Goal: Task Accomplishment & Management: Manage account settings

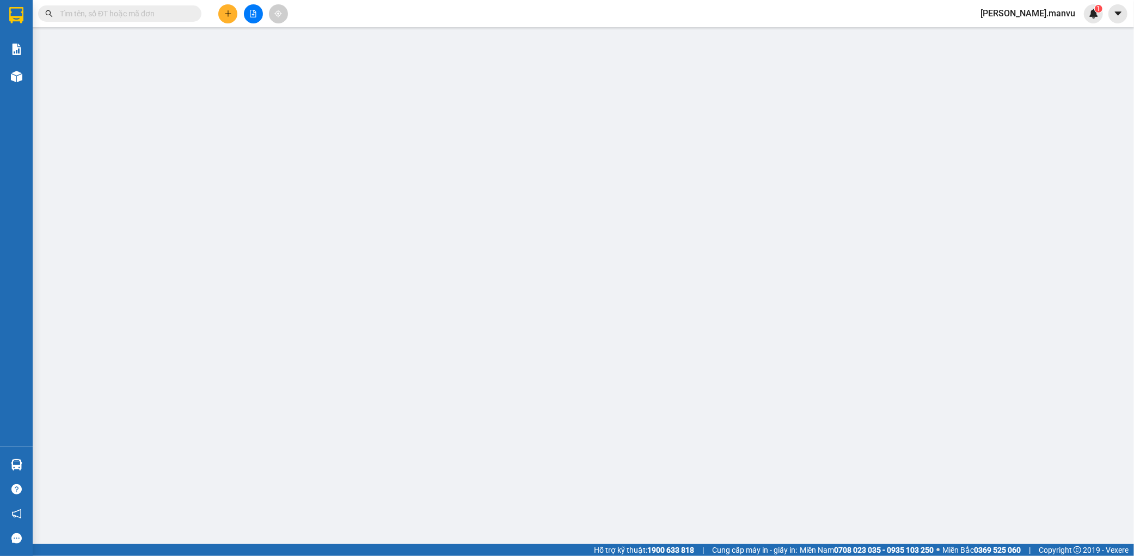
type input "0363962451"
type input "0967450988"
type input "kt"
type input "voi"
type input "100.000"
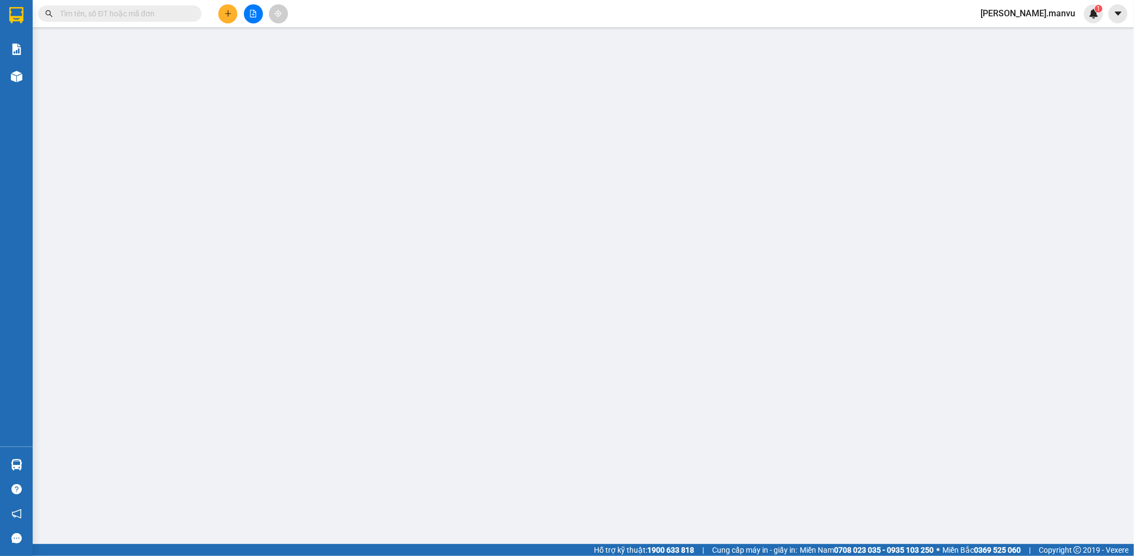
type input "100.000"
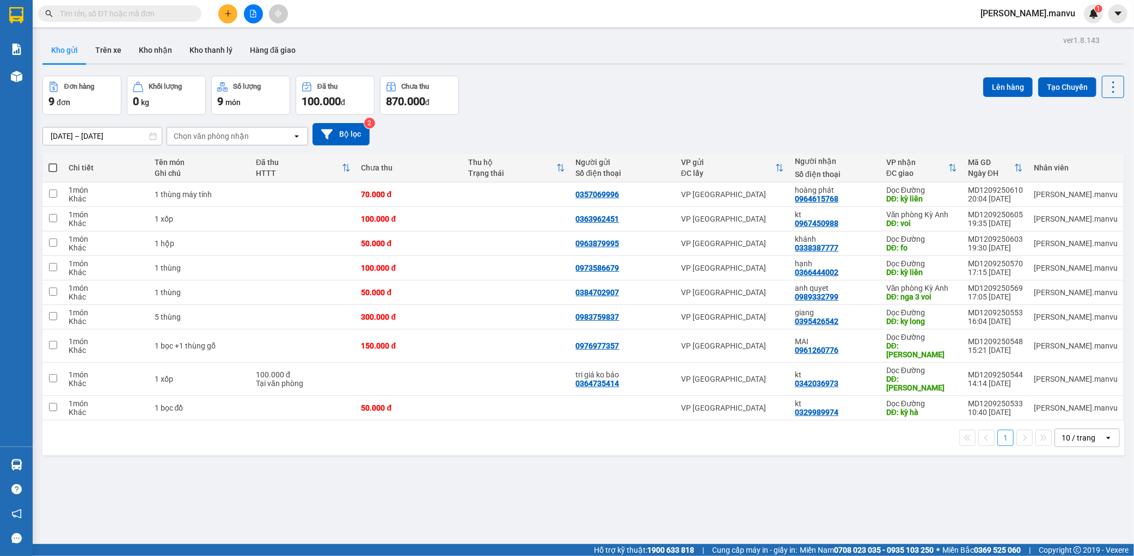
click at [56, 167] on span at bounding box center [52, 167] width 9 height 9
click at [53, 162] on input "checkbox" at bounding box center [53, 162] width 0 height 0
checkbox input "true"
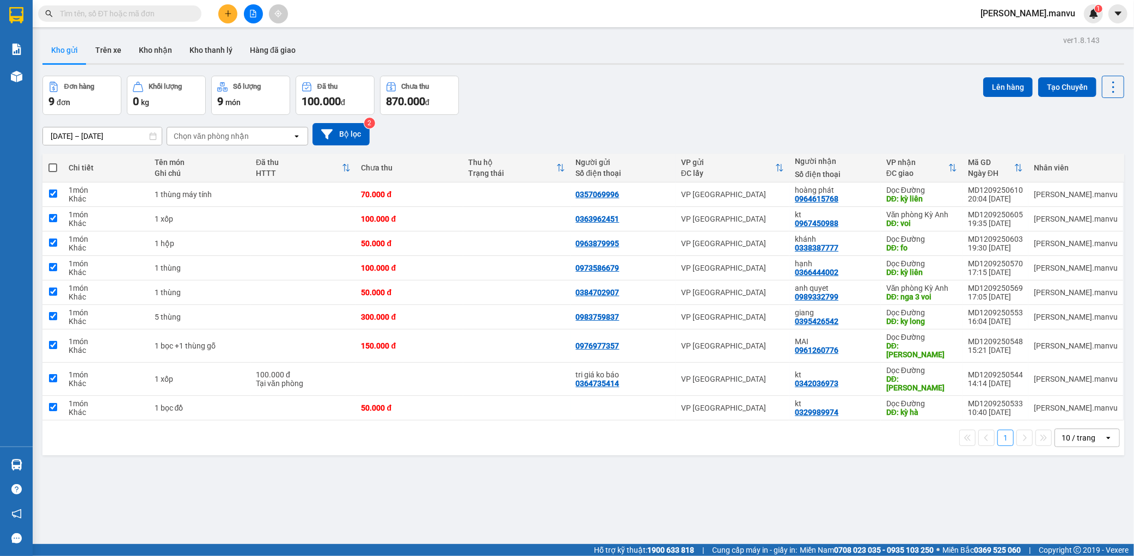
checkbox input "true"
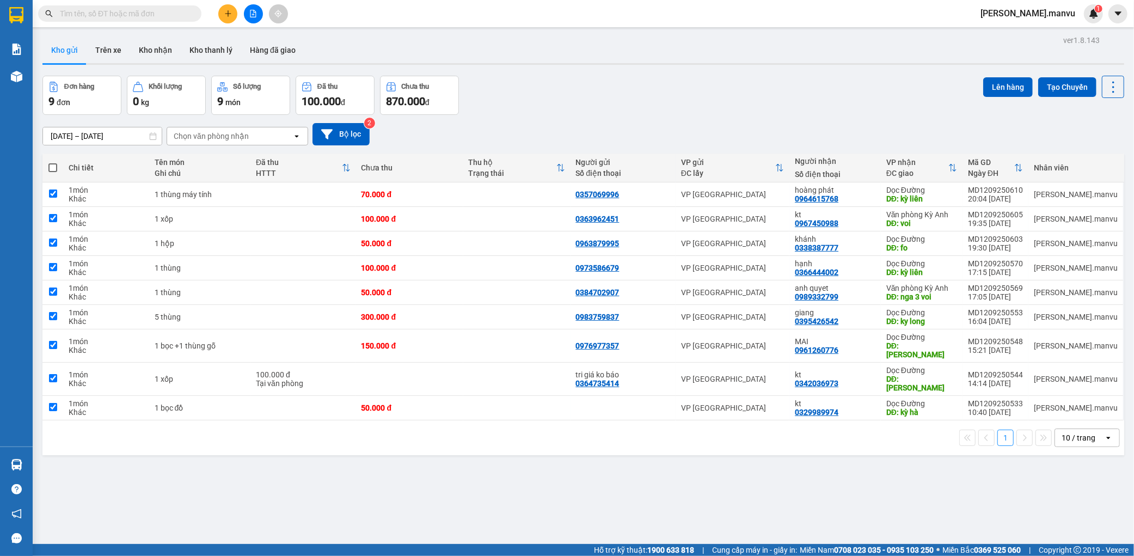
checkbox input "true"
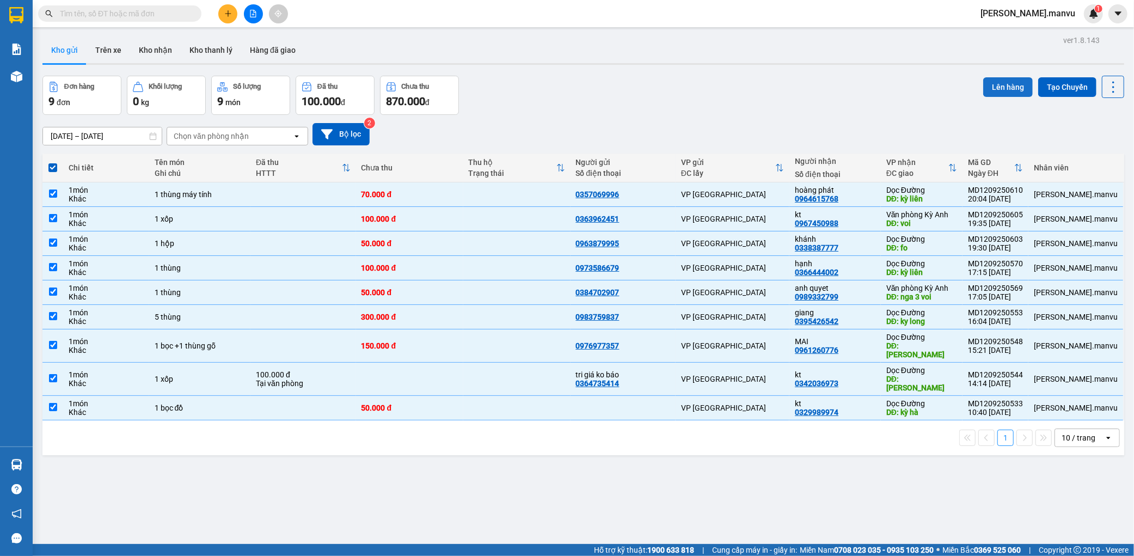
click at [993, 87] on button "Lên hàng" at bounding box center [1008, 87] width 50 height 20
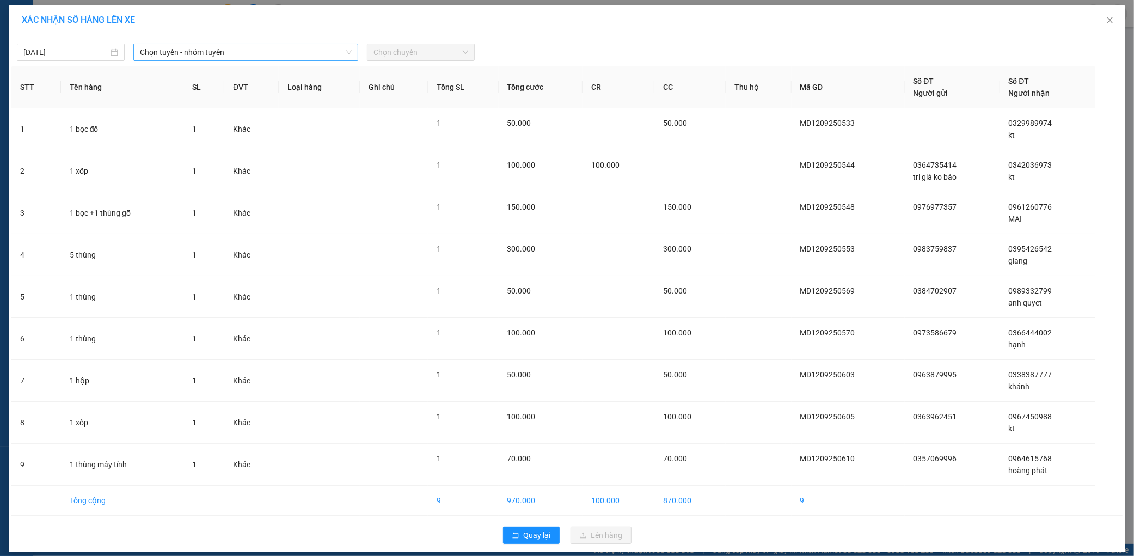
click at [169, 56] on span "Chọn tuyến - nhóm tuyến" at bounding box center [246, 52] width 212 height 16
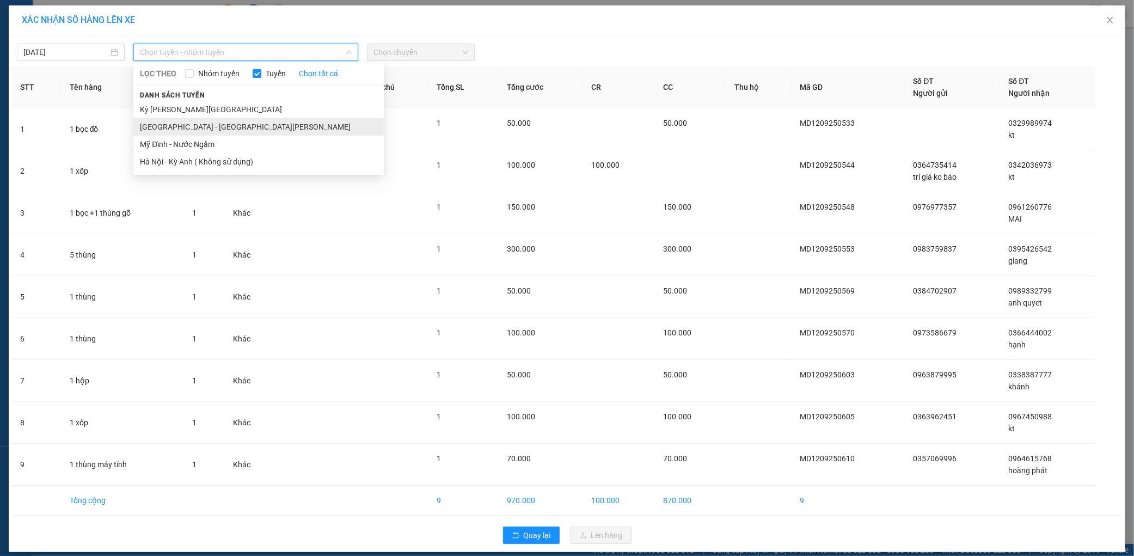
click at [165, 127] on li "[GEOGRAPHIC_DATA] - [GEOGRAPHIC_DATA][PERSON_NAME]" at bounding box center [258, 126] width 250 height 17
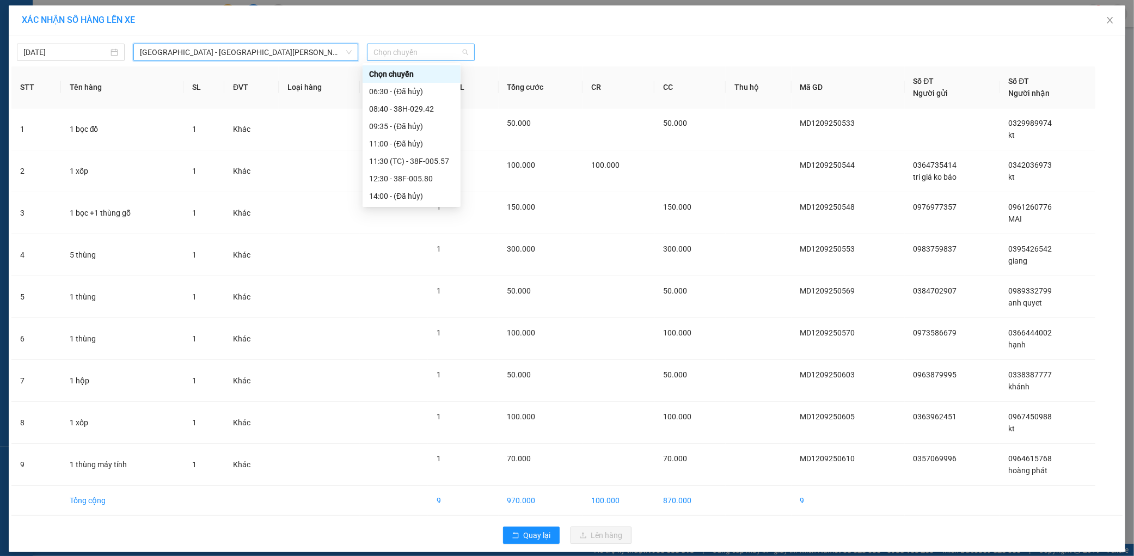
click at [428, 57] on span "Chọn chuyến" at bounding box center [420, 52] width 95 height 16
click at [438, 174] on div "21:55 - 38H-029.22" at bounding box center [411, 179] width 85 height 12
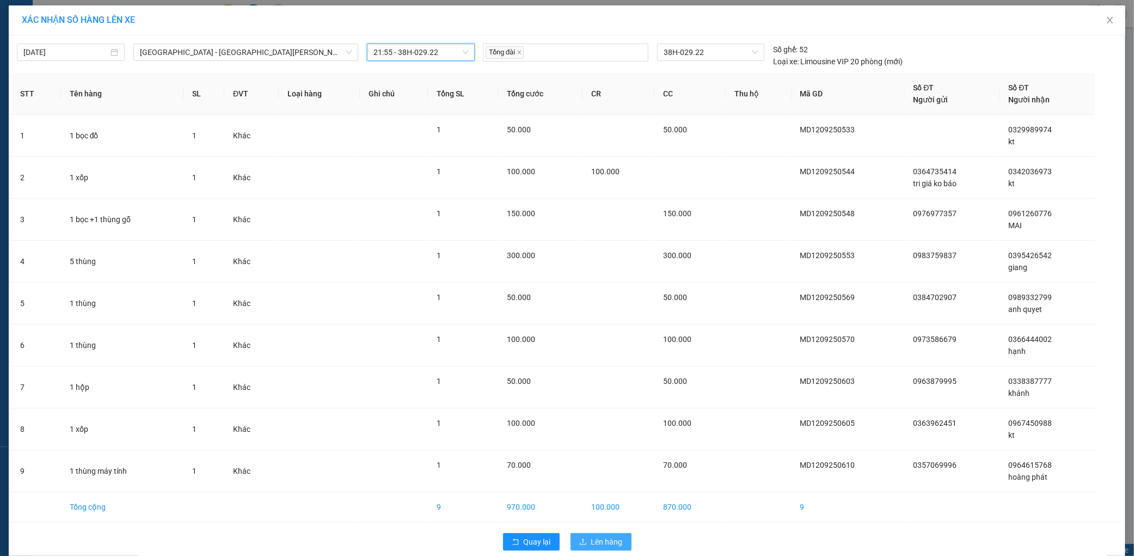
click at [594, 544] on span "Lên hàng" at bounding box center [607, 542] width 32 height 12
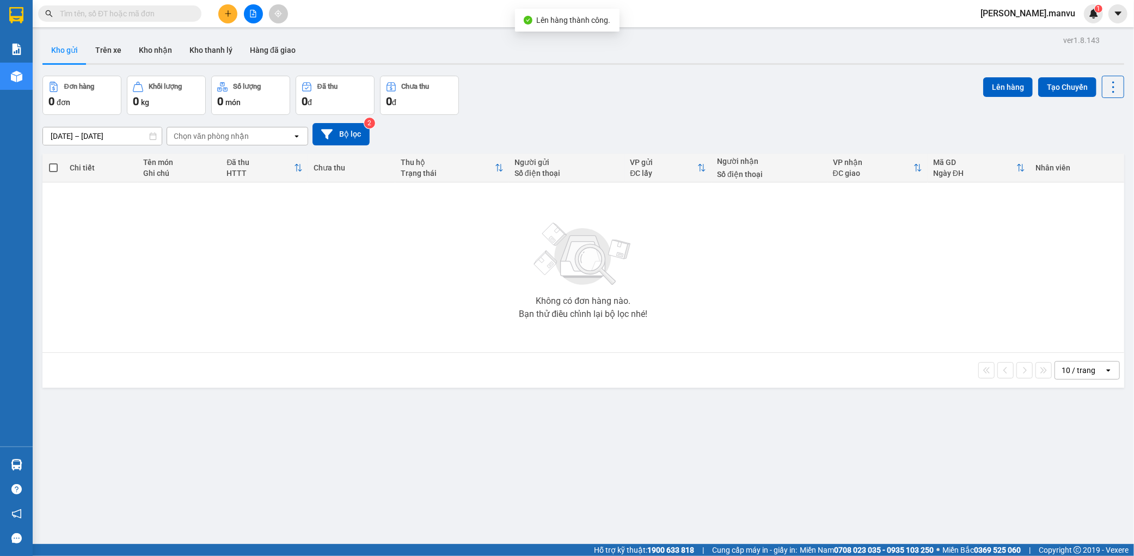
click at [258, 18] on button at bounding box center [253, 13] width 19 height 19
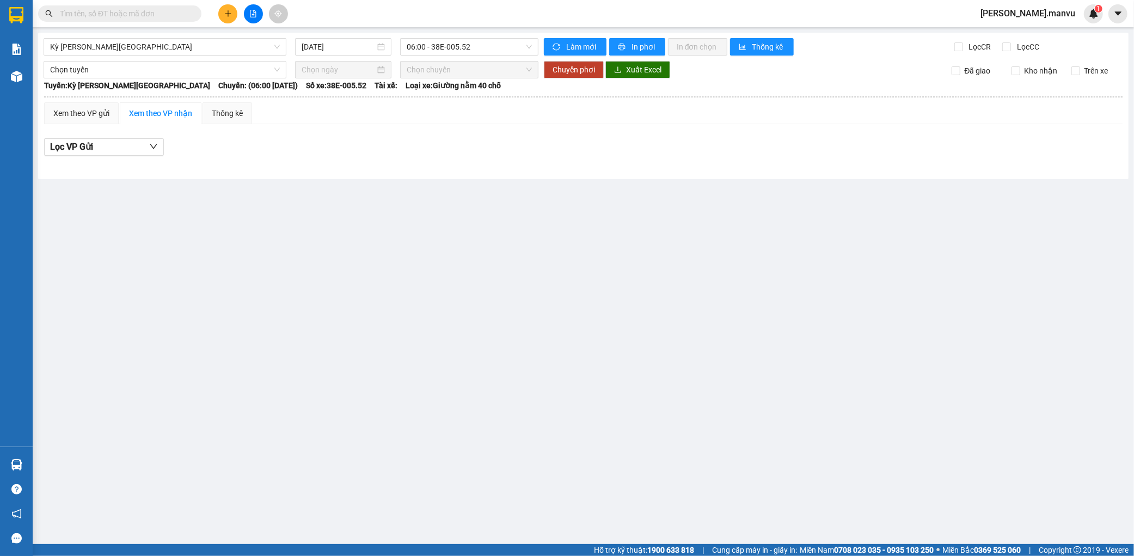
click at [187, 56] on div "Kỳ [PERSON_NAME][GEOGRAPHIC_DATA] [DATE] 06:00 - 38E-005.52 [PERSON_NAME] mới I…" at bounding box center [583, 106] width 1090 height 146
click at [154, 51] on span "Kỳ [PERSON_NAME][GEOGRAPHIC_DATA]" at bounding box center [165, 47] width 230 height 16
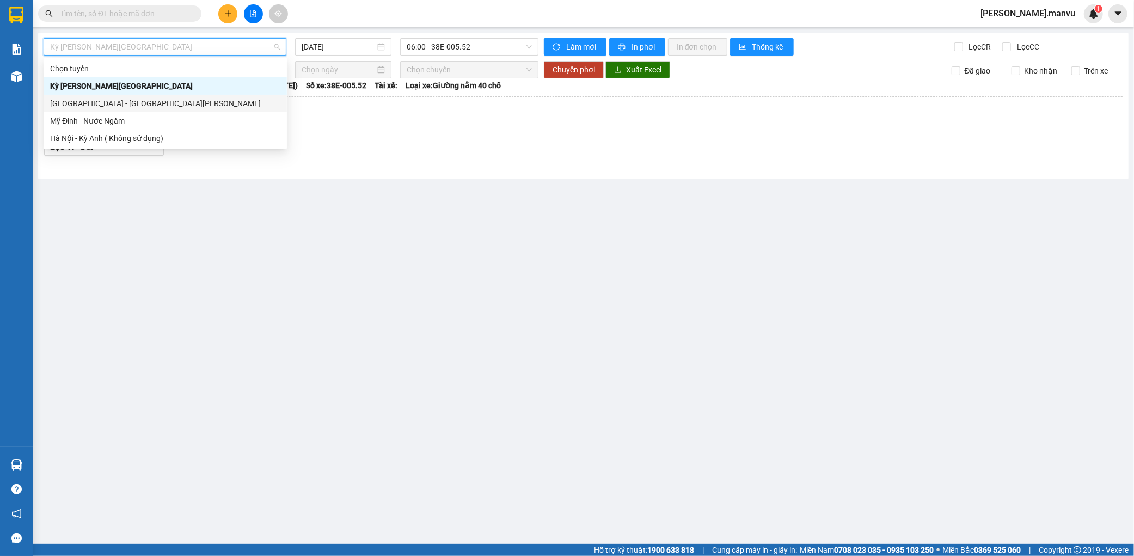
click at [126, 104] on div "[GEOGRAPHIC_DATA] - [GEOGRAPHIC_DATA][PERSON_NAME]" at bounding box center [165, 103] width 230 height 12
type input "[DATE]"
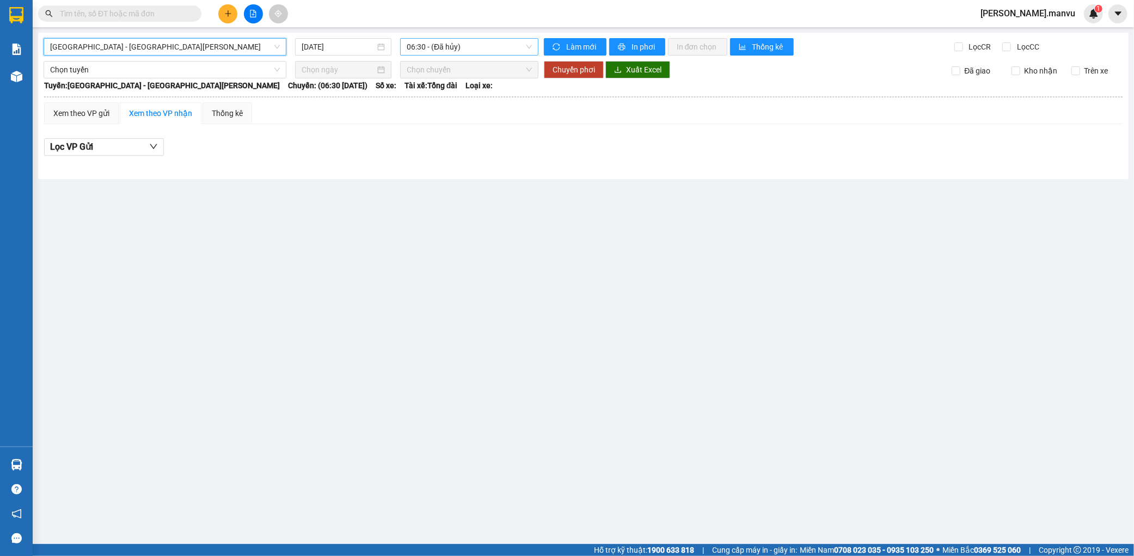
click at [499, 40] on span "06:30 - (Đã hủy)" at bounding box center [469, 47] width 125 height 16
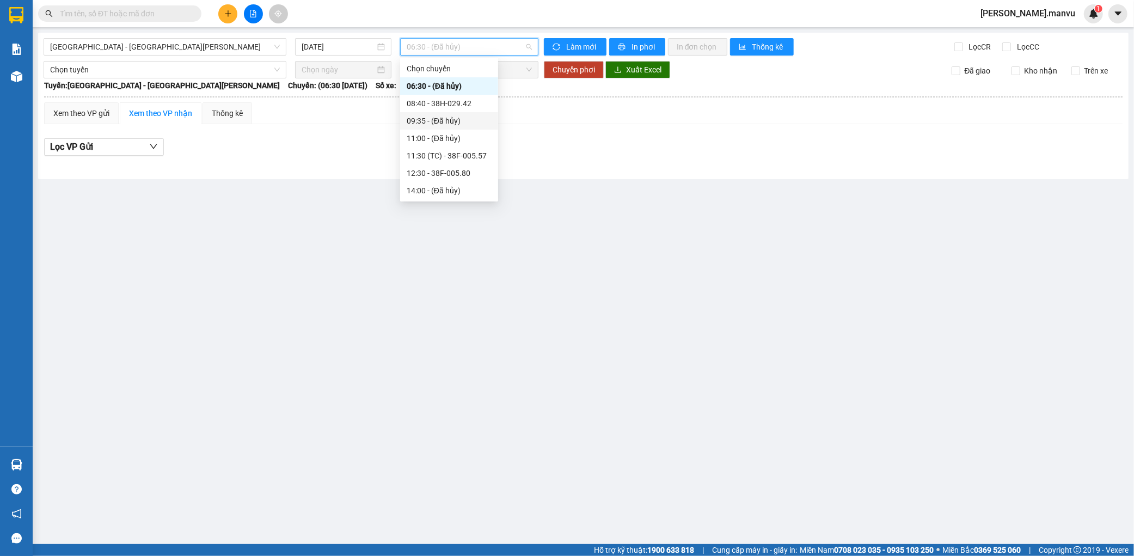
scroll to position [174, 0]
click at [458, 173] on div "21:55 - 38H-029.22" at bounding box center [449, 173] width 85 height 12
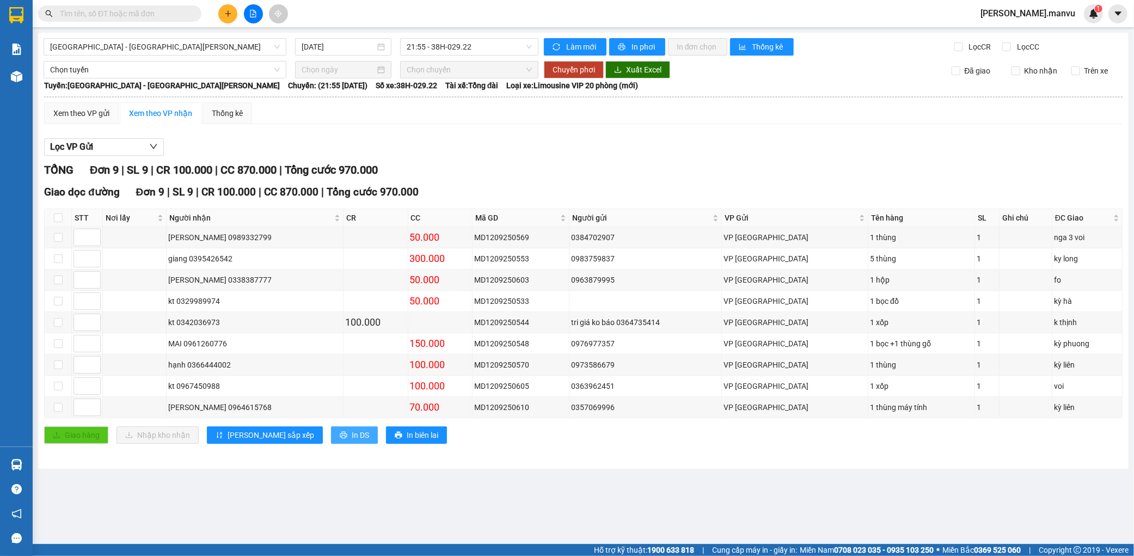
click at [331, 429] on button "In DS" at bounding box center [354, 434] width 47 height 17
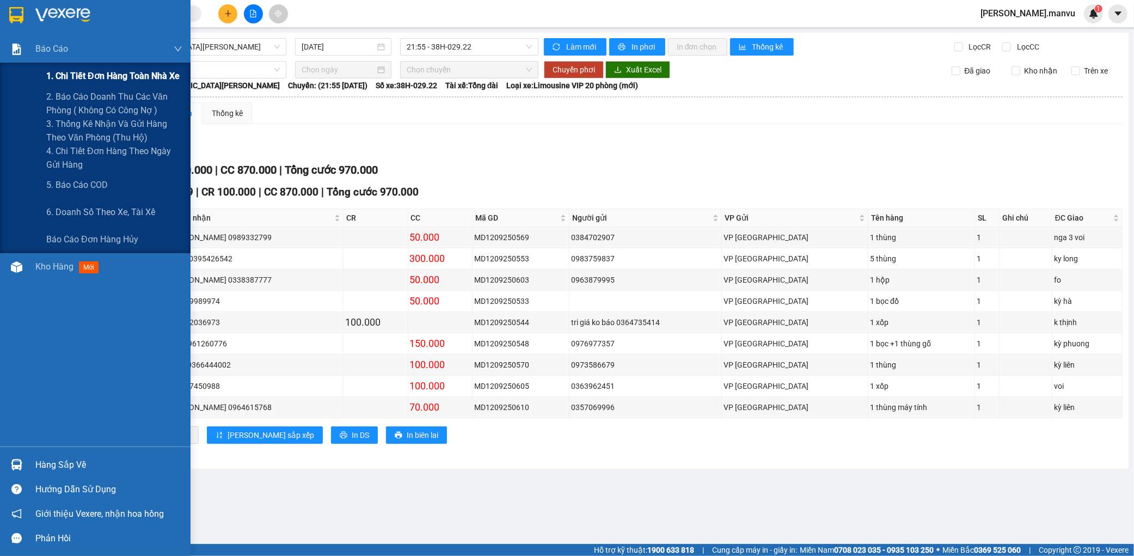
click at [71, 83] on div "1. Chi tiết đơn hàng toàn nhà xe" at bounding box center [114, 76] width 136 height 27
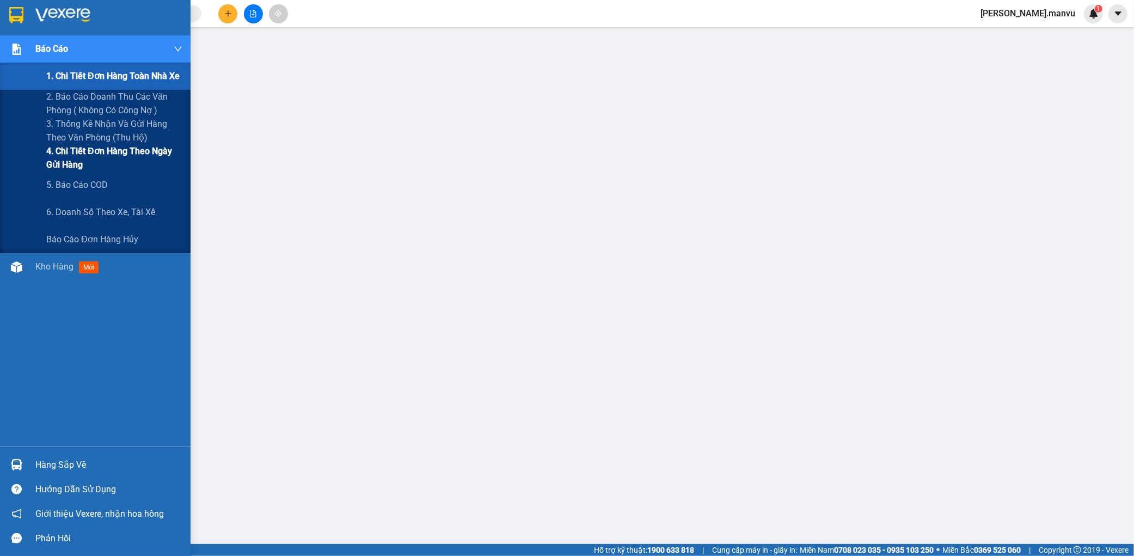
click at [75, 160] on span "4. Chi tiết đơn hàng theo ngày gửi hàng" at bounding box center [114, 157] width 136 height 27
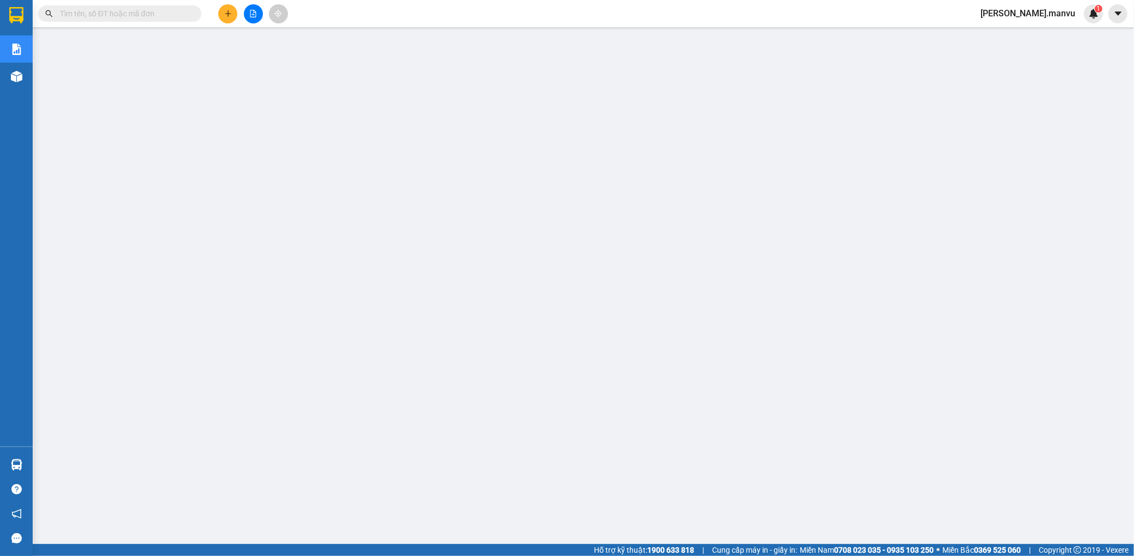
click at [128, 16] on input "text" at bounding box center [124, 14] width 128 height 12
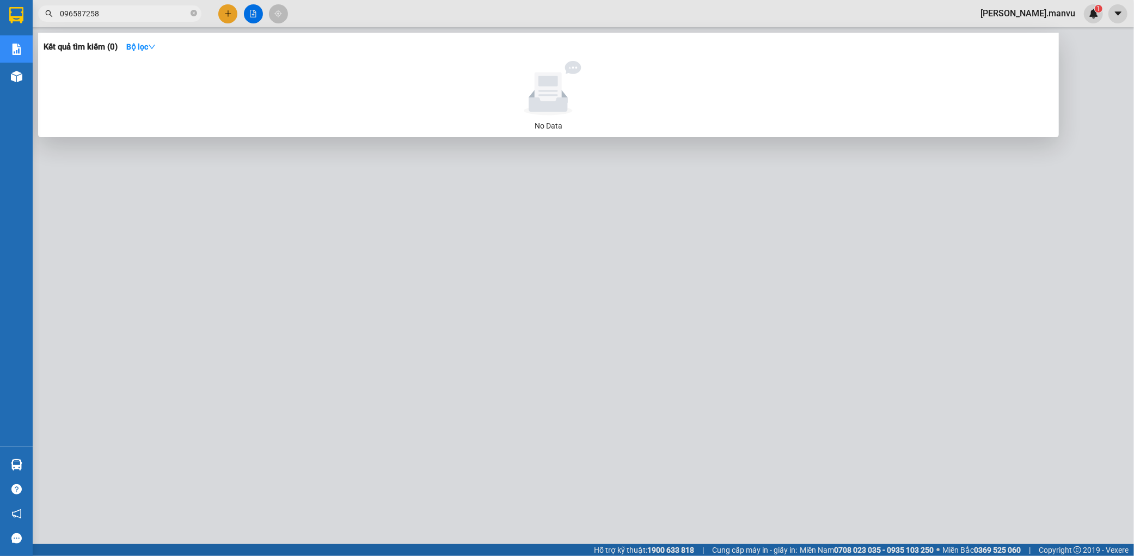
type input "0965872588"
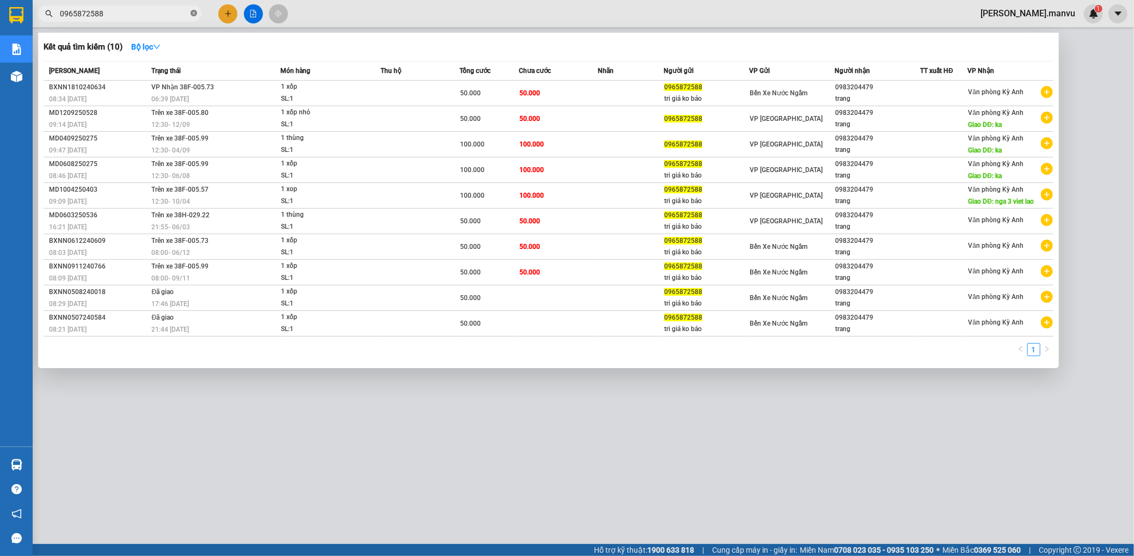
click at [195, 17] on span at bounding box center [194, 14] width 7 height 10
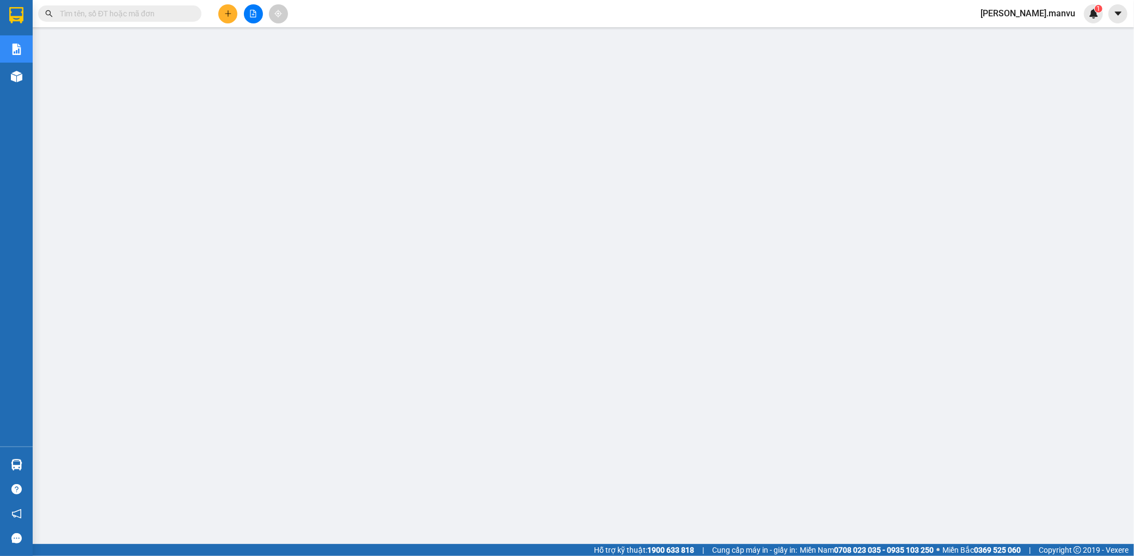
click at [149, 15] on input "text" at bounding box center [124, 14] width 128 height 12
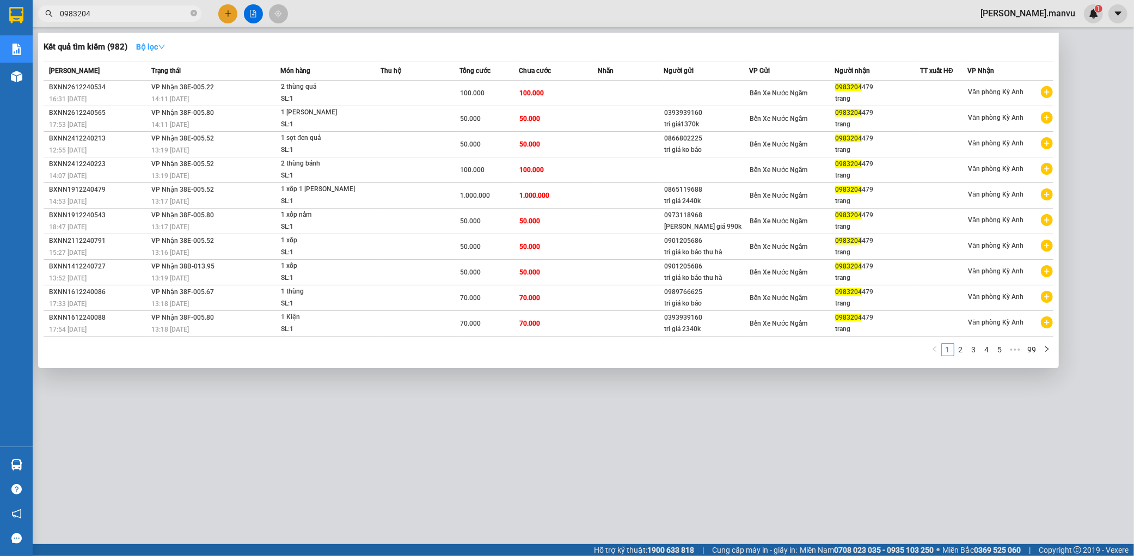
type input "0983204"
click at [143, 46] on strong "Bộ lọc" at bounding box center [150, 46] width 29 height 9
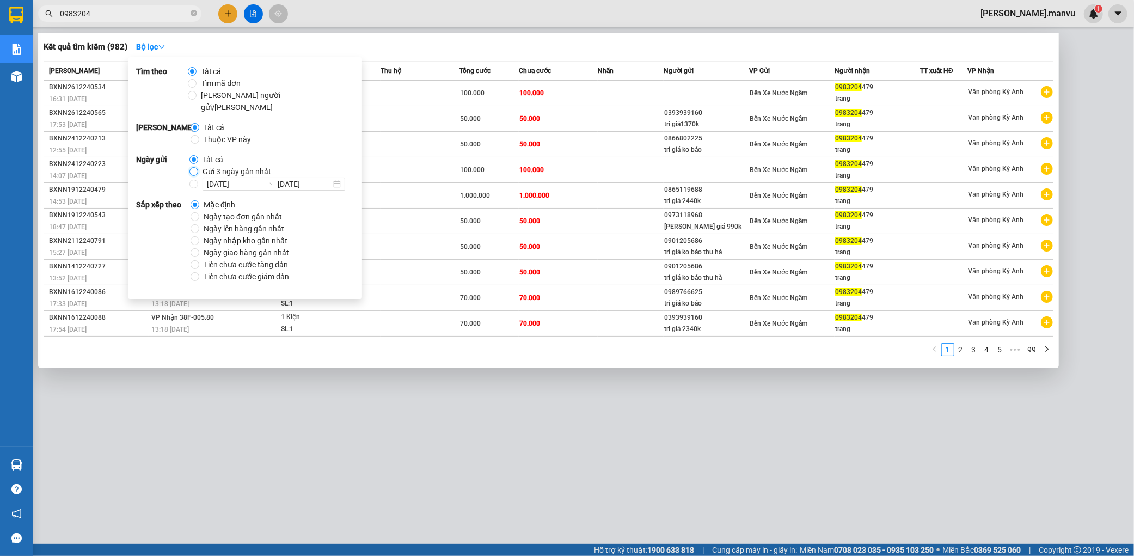
click at [193, 167] on input "Gửi 3 ngày gần nhất" at bounding box center [193, 171] width 9 height 9
radio input "true"
radio input "false"
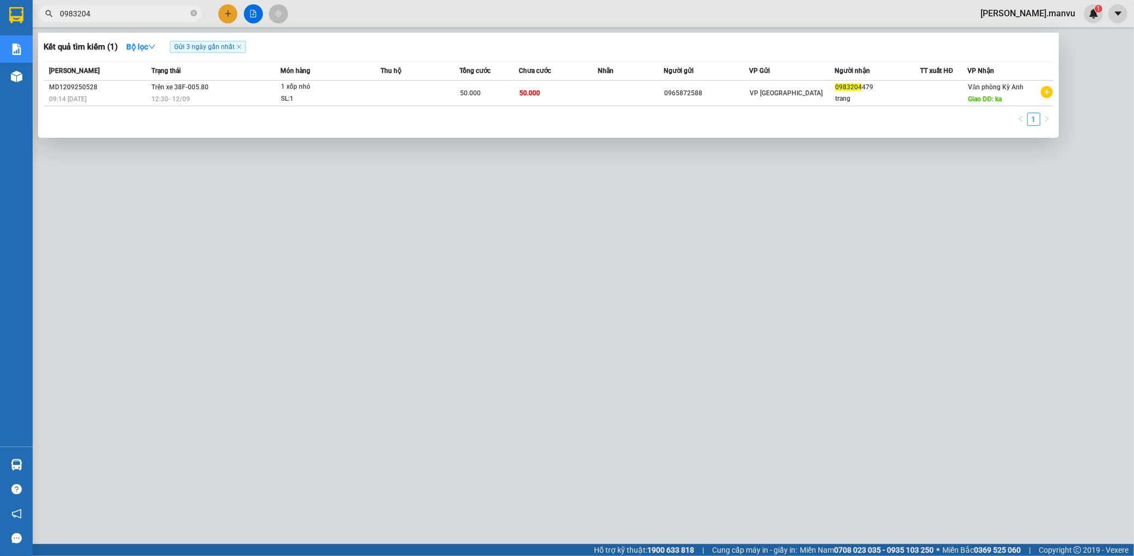
click at [508, 235] on div at bounding box center [567, 278] width 1134 height 556
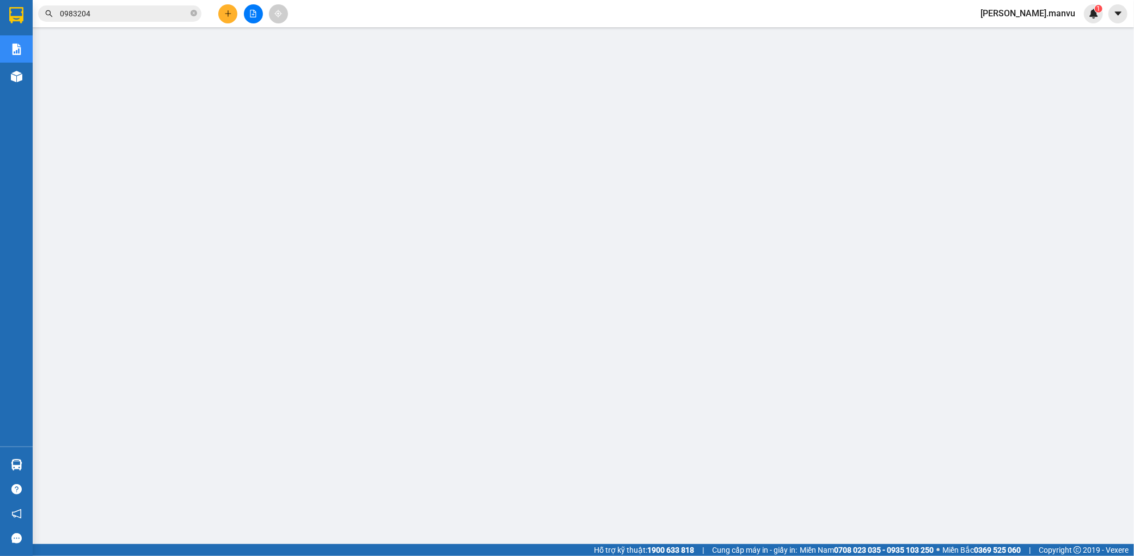
click at [124, 20] on span "0983204" at bounding box center [119, 13] width 163 height 16
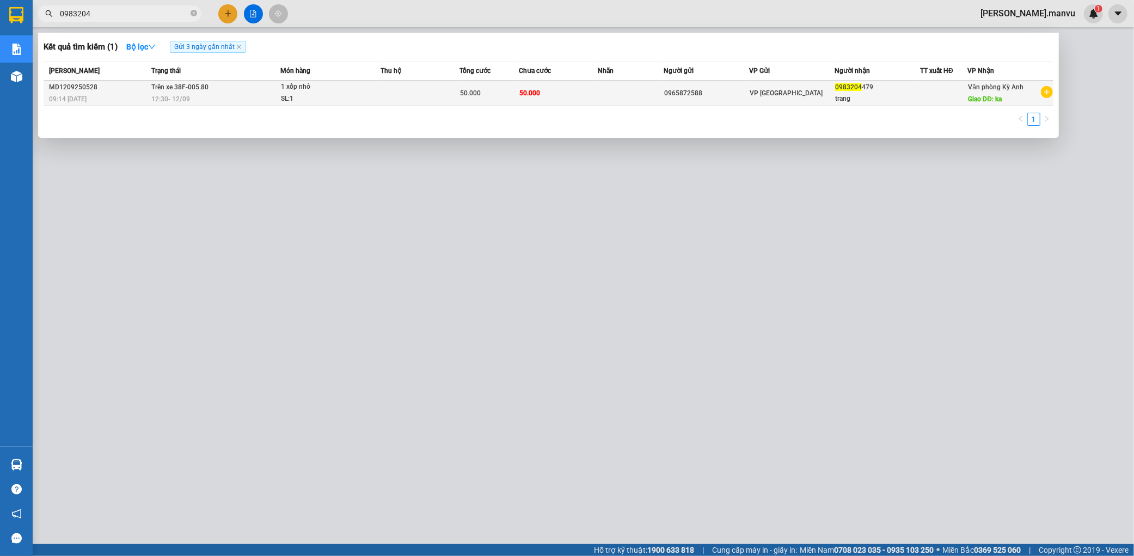
click at [236, 96] on div "12:30 [DATE]" at bounding box center [215, 99] width 128 height 12
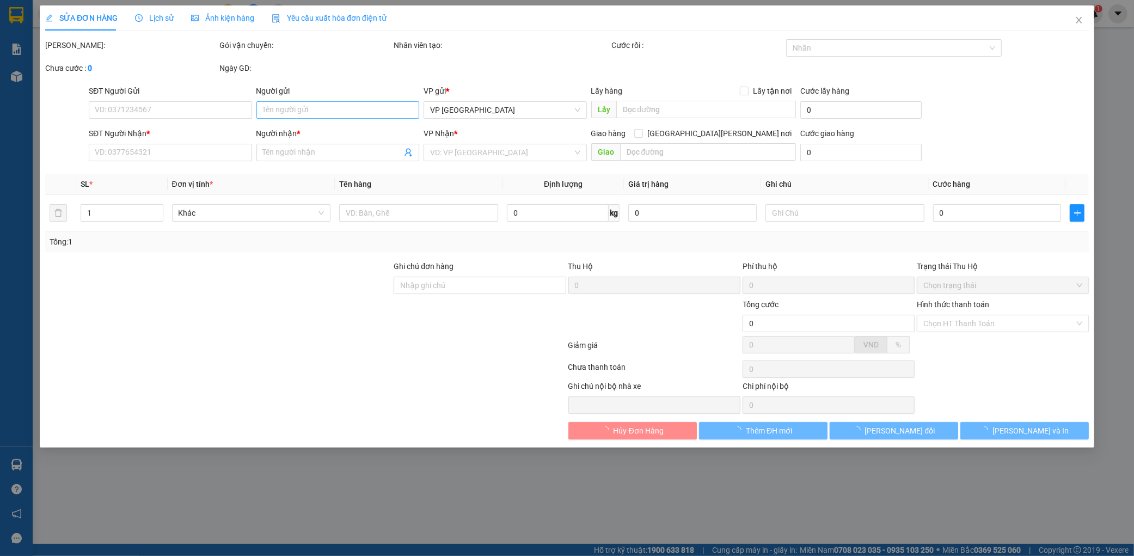
type input "0965872588"
type input "0983204479"
type input "trang"
type input "ka"
type input "50.000"
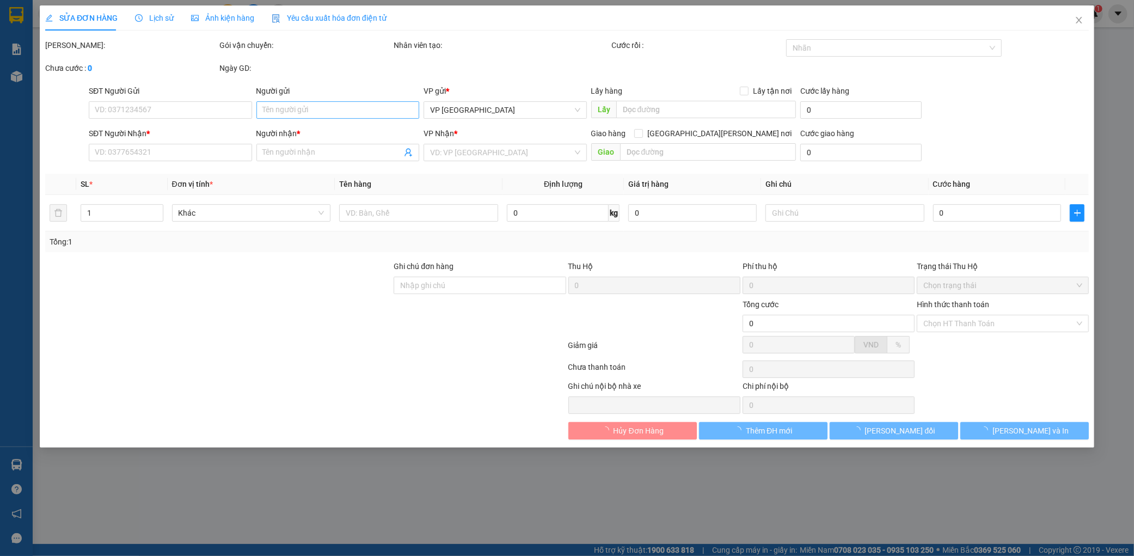
type input "50.000"
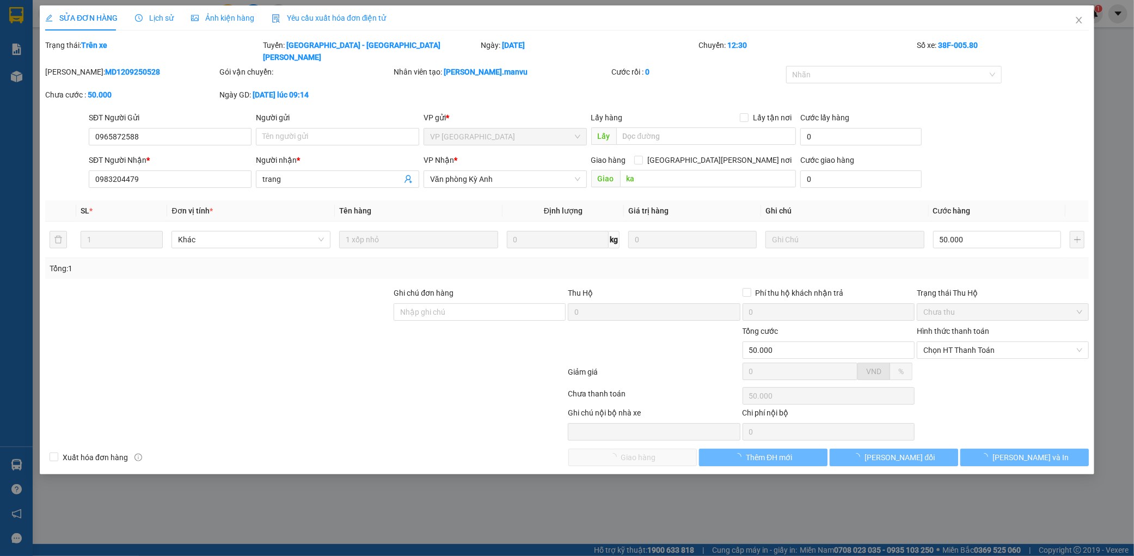
click at [158, 20] on span "Lịch sử" at bounding box center [154, 18] width 39 height 9
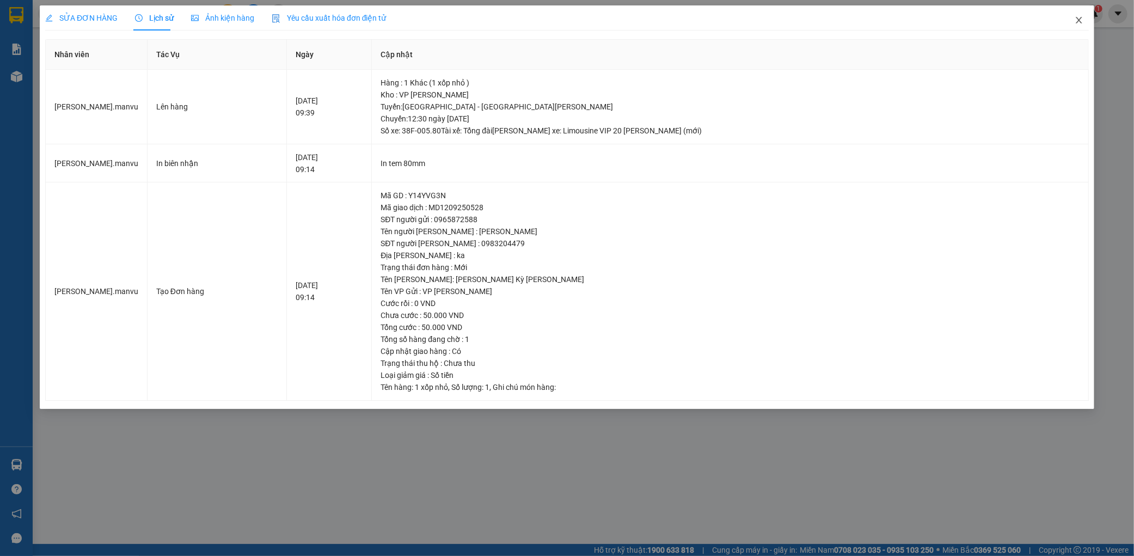
click at [1080, 19] on icon "close" at bounding box center [1079, 20] width 9 height 9
